Goal: Navigation & Orientation: Understand site structure

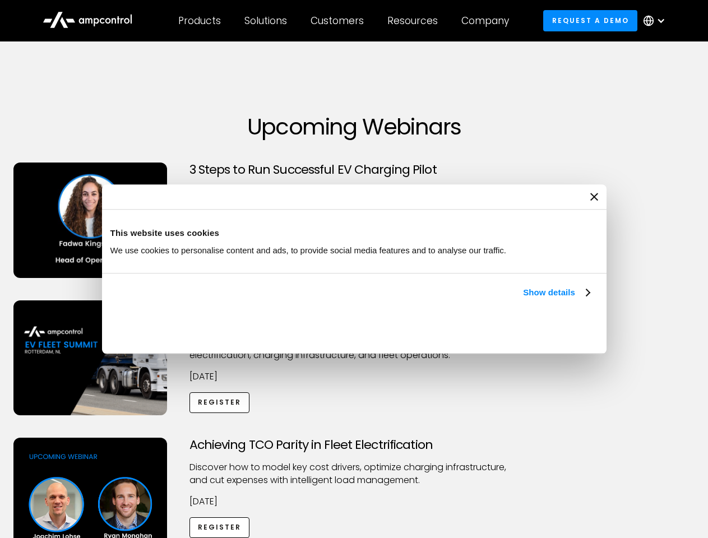
click at [523, 299] on link "Show details" at bounding box center [556, 292] width 66 height 13
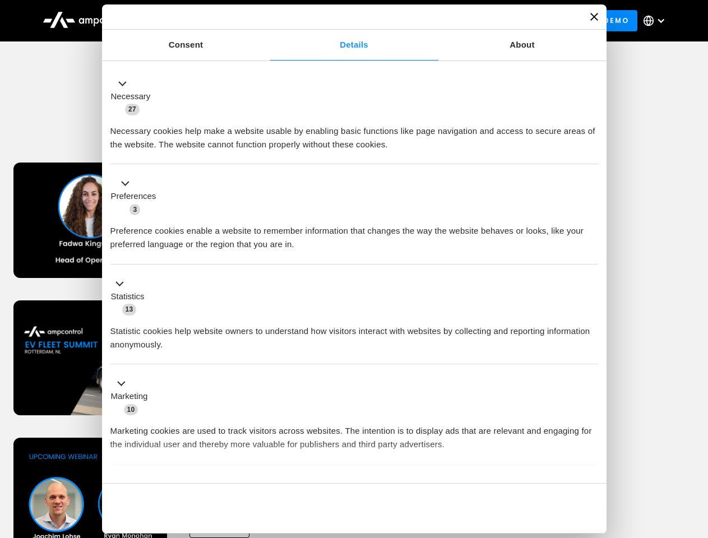
click at [591, 151] on div "Necessary cookies help make a website usable by enabling basic functions like p…" at bounding box center [354, 133] width 488 height 35
click at [696, 452] on div "Achieving TCO Parity in Fleet Electrification Discover how to model key cost dr…" at bounding box center [354, 526] width 704 height 176
click at [345, 21] on div "Customers" at bounding box center [337, 21] width 53 height 12
click at [199, 21] on div "Products" at bounding box center [199, 21] width 43 height 12
click at [266, 21] on div "Solutions" at bounding box center [265, 21] width 43 height 12
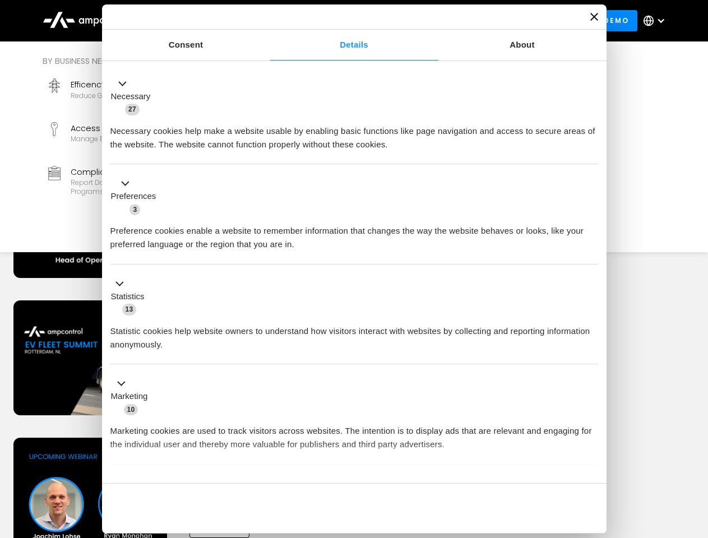
click at [339, 21] on div "Customers" at bounding box center [337, 21] width 53 height 12
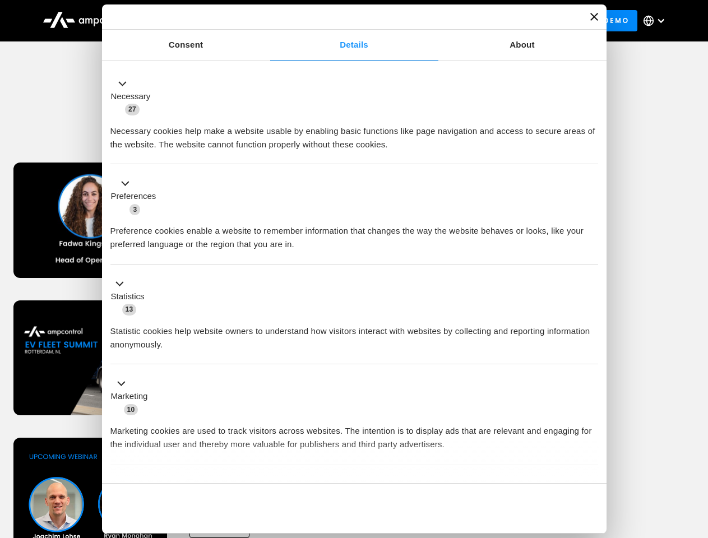
click at [415, 21] on div "Resources" at bounding box center [412, 21] width 50 height 12
click at [489, 21] on div "Company" at bounding box center [485, 21] width 48 height 12
click at [657, 21] on div at bounding box center [660, 20] width 9 height 9
